Goal: Task Accomplishment & Management: Manage account settings

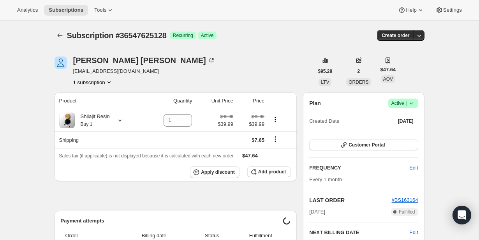
click at [408, 103] on icon at bounding box center [411, 103] width 8 height 8
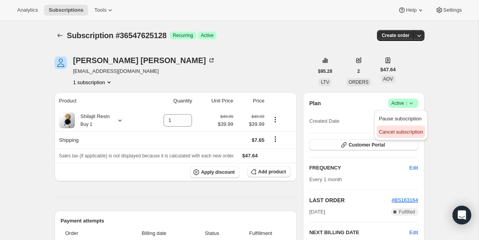
click at [393, 132] on span "Cancel subscription" at bounding box center [401, 132] width 44 height 6
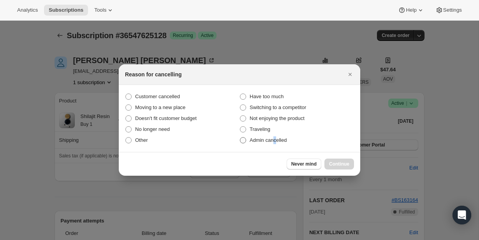
click at [275, 139] on span "Admin cancelled" at bounding box center [267, 140] width 37 height 6
click at [279, 139] on span "Admin cancelled" at bounding box center [267, 140] width 37 height 6
click at [240, 137] on input "Admin cancelled" at bounding box center [240, 137] width 0 height 0
radio input "true"
click at [333, 163] on span "Continue" at bounding box center [339, 164] width 20 height 6
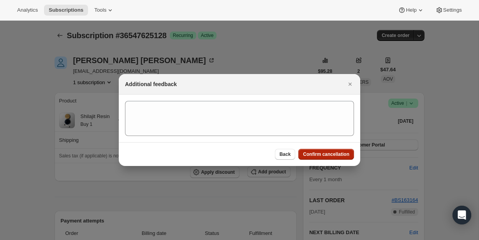
click at [332, 156] on span "Confirm cancellation" at bounding box center [326, 154] width 46 height 6
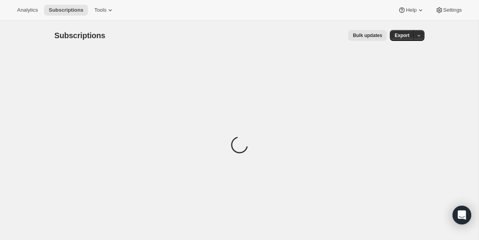
scroll to position [25, 0]
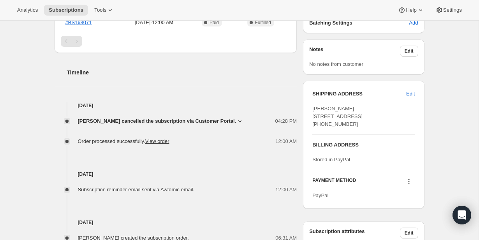
scroll to position [241, 0]
